Goal: Entertainment & Leisure: Consume media (video, audio)

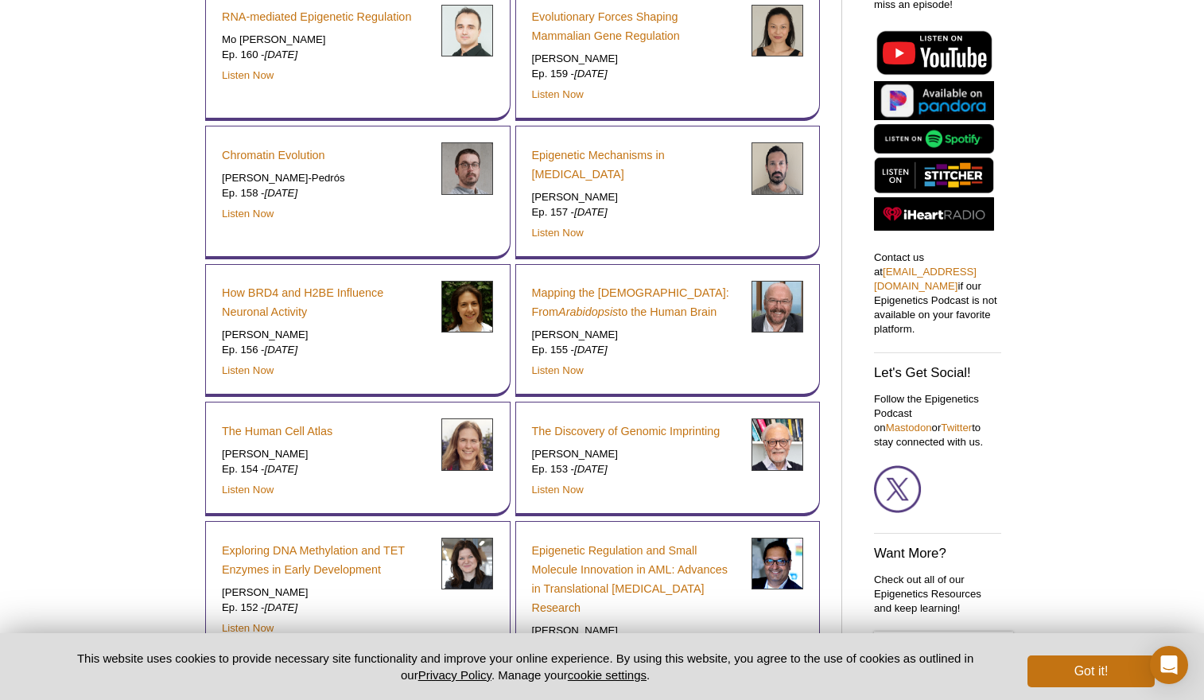
scroll to position [25, 0]
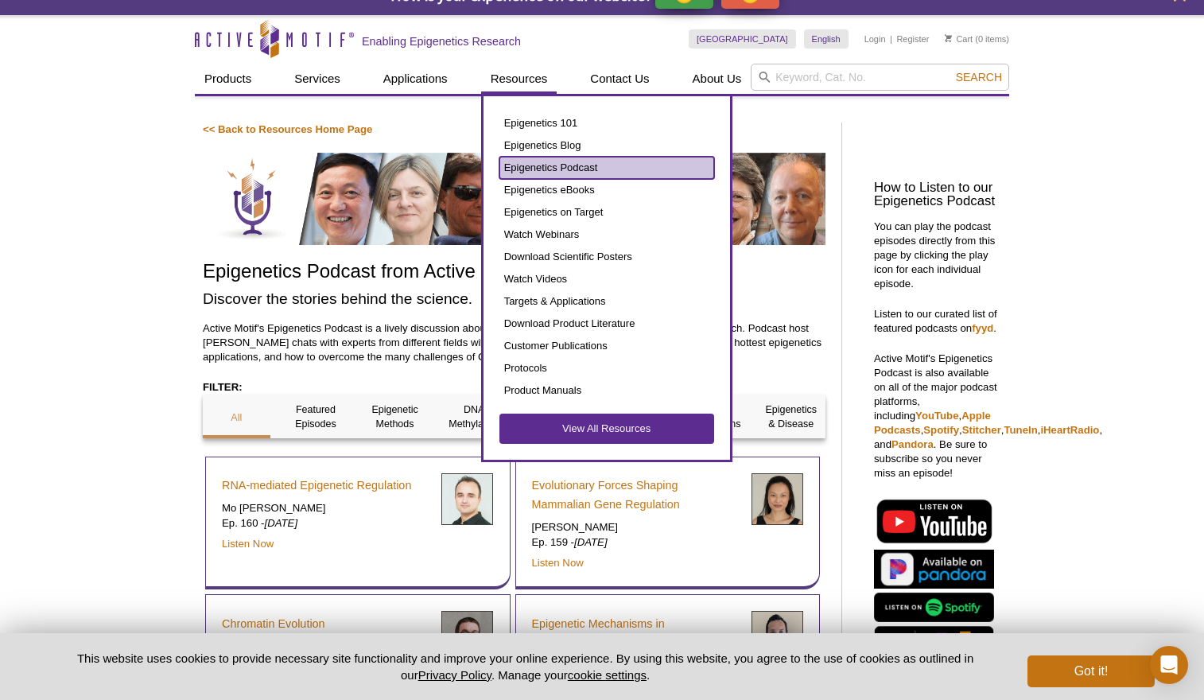
click at [551, 169] on link "Epigenetics Podcast" at bounding box center [607, 168] width 215 height 22
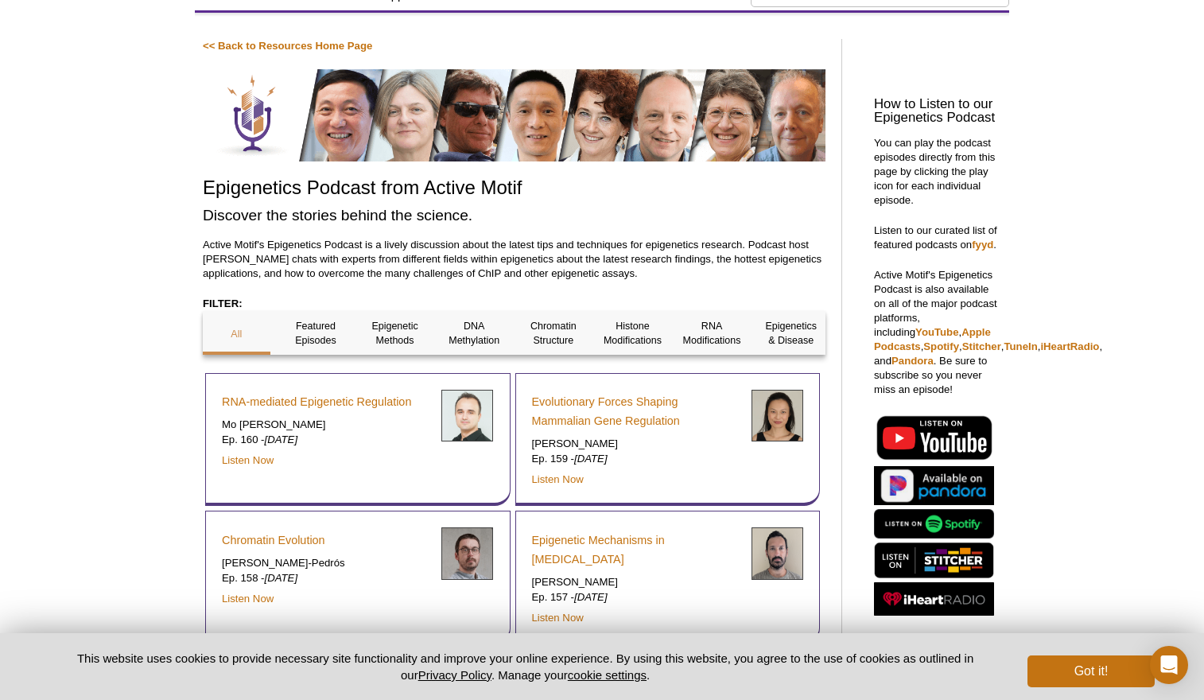
scroll to position [461, 0]
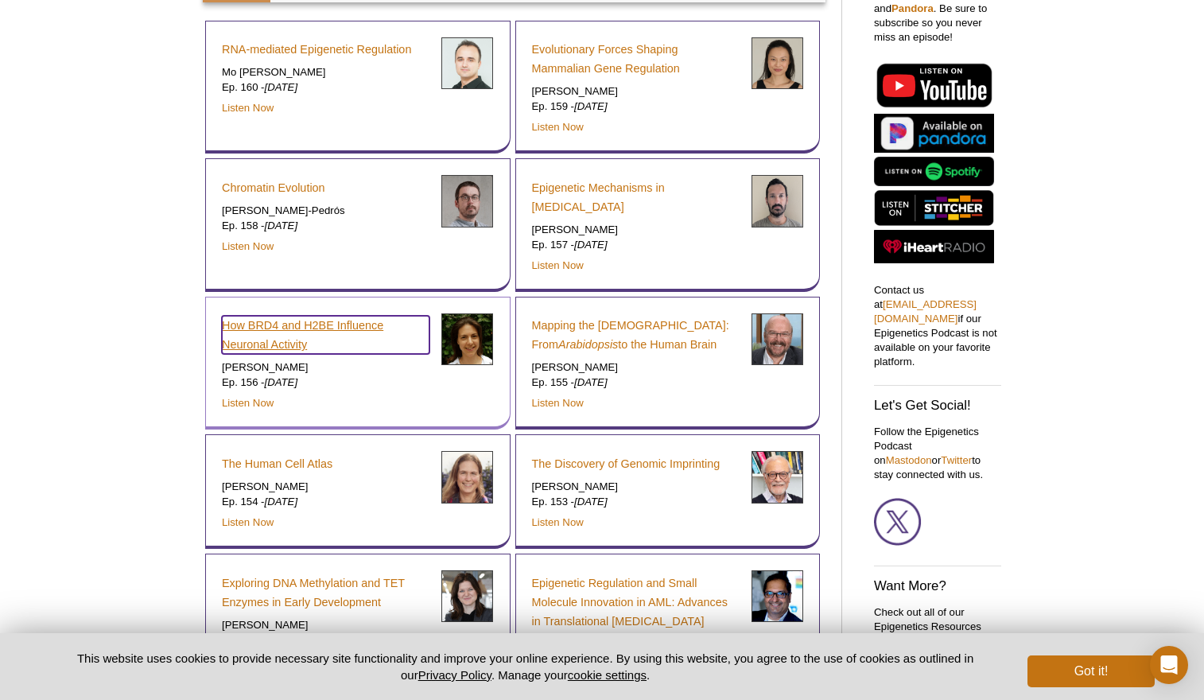
click at [267, 321] on link "How BRD4 and H2BE Influence Neuronal Activity" at bounding box center [326, 335] width 208 height 38
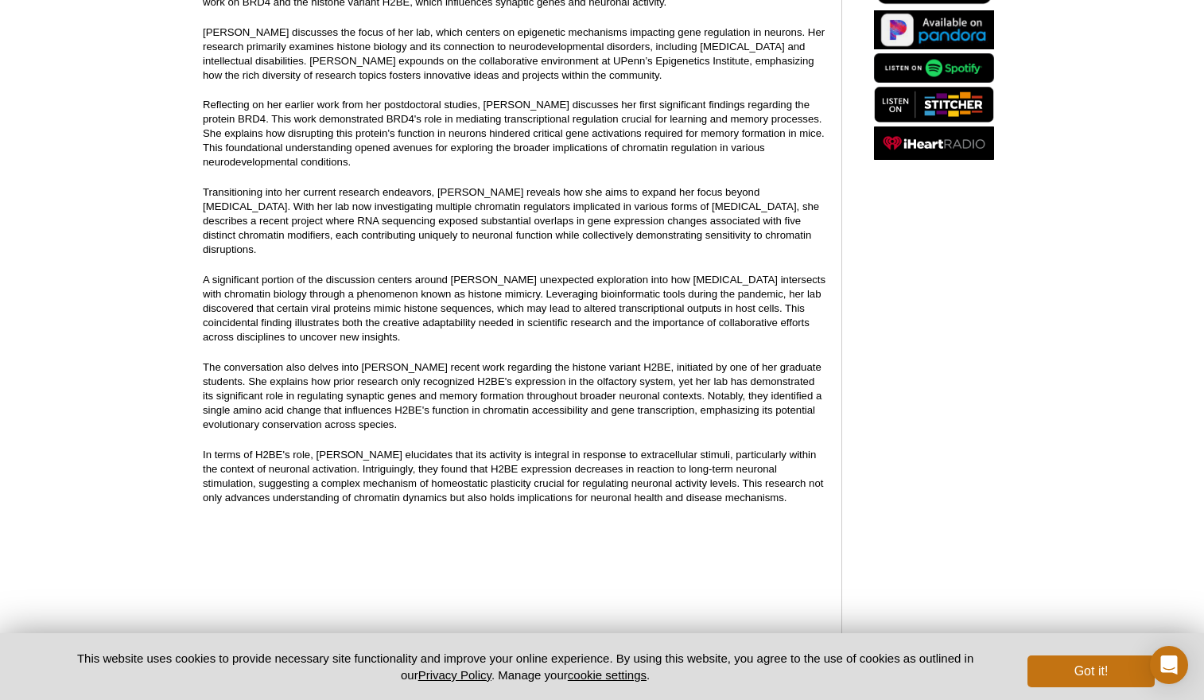
scroll to position [289, 0]
